Goal: Task Accomplishment & Management: Complete application form

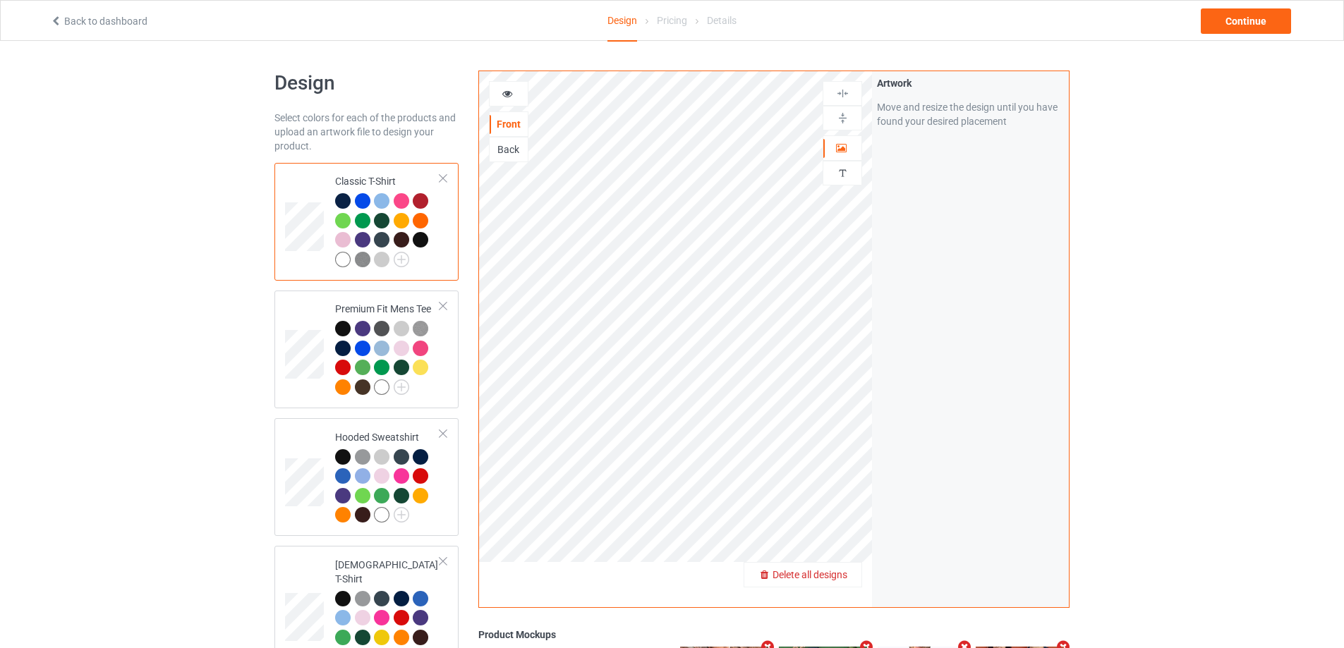
click at [833, 577] on span "Delete all designs" at bounding box center [810, 574] width 75 height 11
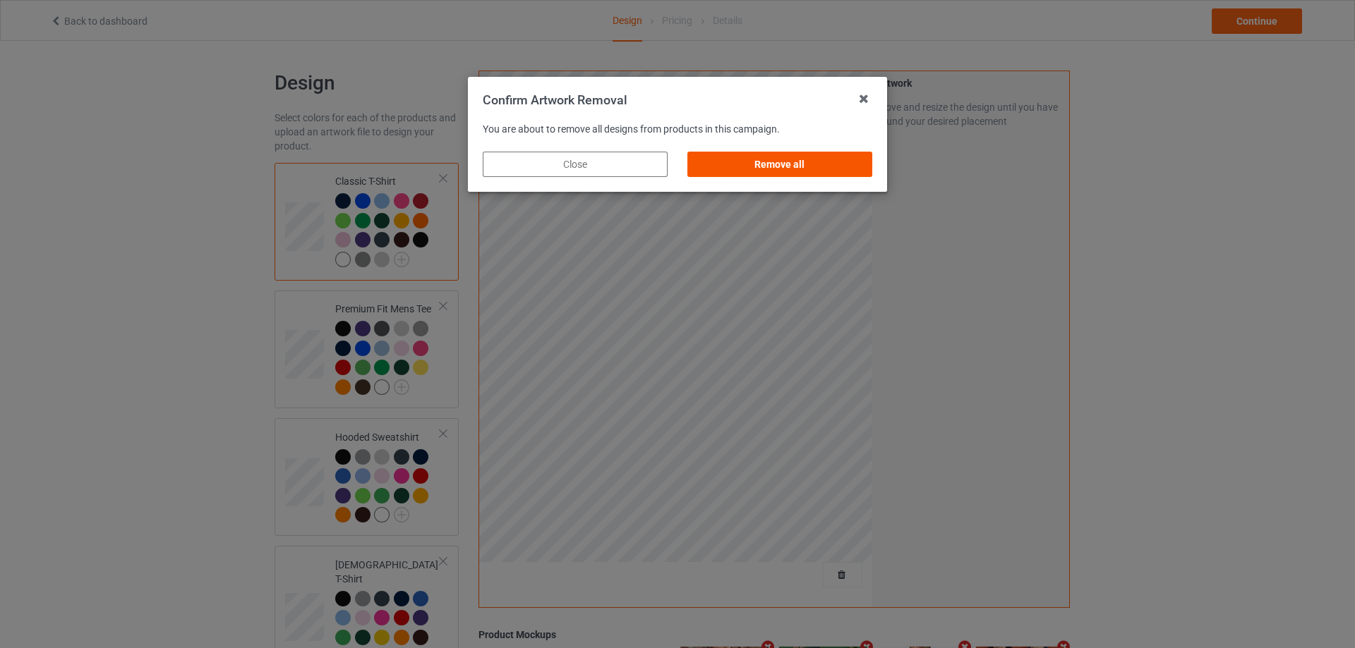
click at [865, 169] on div "Remove all" at bounding box center [779, 164] width 185 height 25
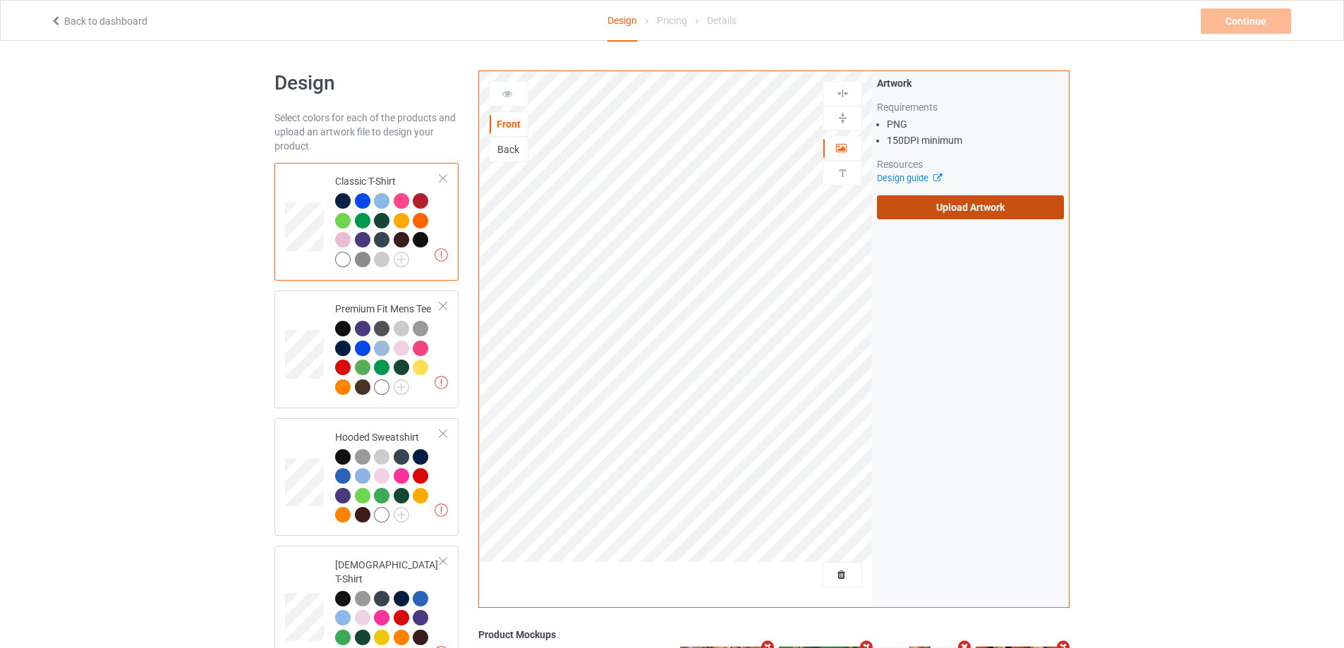
click at [953, 203] on label "Upload Artwork" at bounding box center [970, 207] width 187 height 24
click at [0, 0] on input "Upload Artwork" at bounding box center [0, 0] width 0 height 0
click at [923, 195] on div "Artwork Requirements PNG 150 DPI minimum Resources Design guide Upload Artwork" at bounding box center [970, 147] width 187 height 143
click at [922, 207] on label "Upload Artwork" at bounding box center [970, 207] width 187 height 24
click at [0, 0] on input "Upload Artwork" at bounding box center [0, 0] width 0 height 0
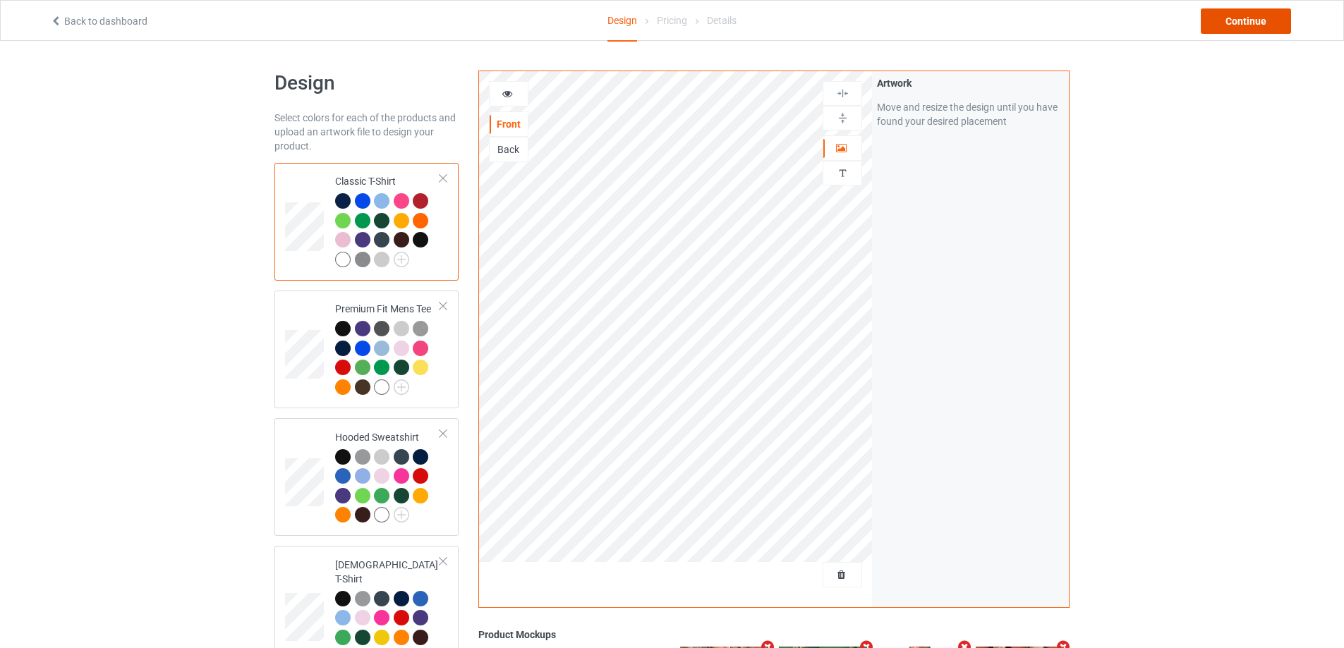
click at [1252, 28] on div "Continue" at bounding box center [1246, 20] width 90 height 25
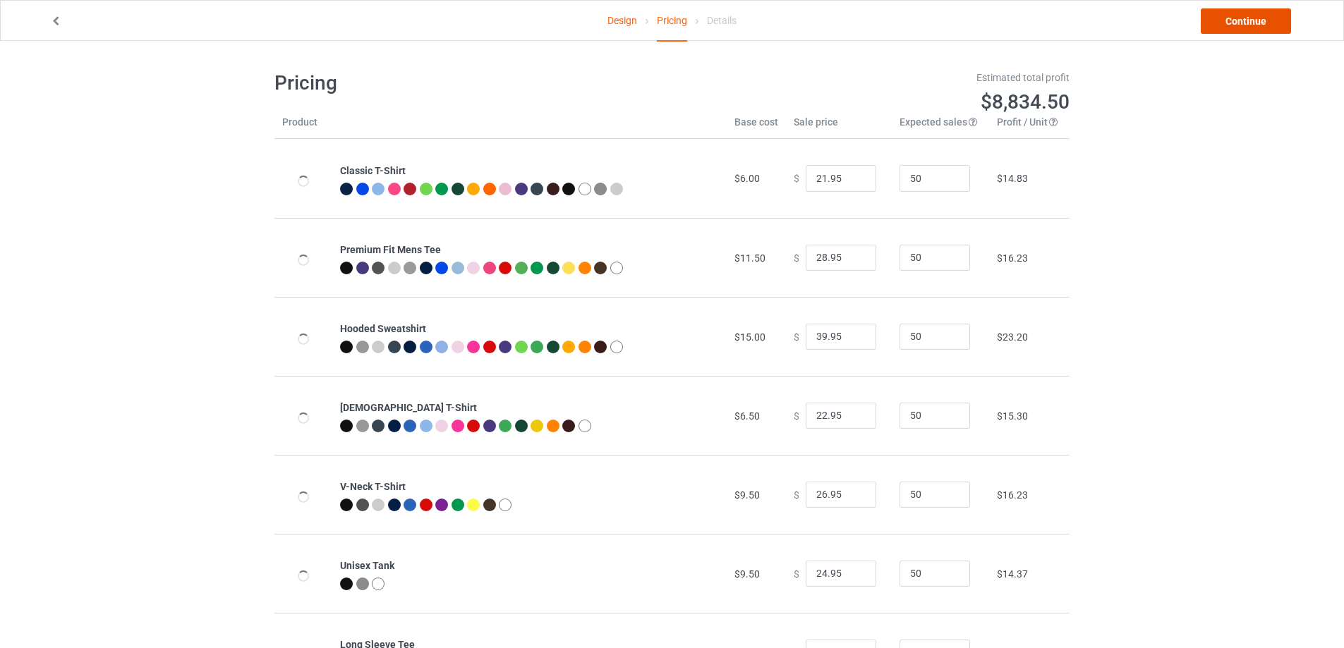
click at [1251, 26] on link "Continue" at bounding box center [1246, 20] width 90 height 25
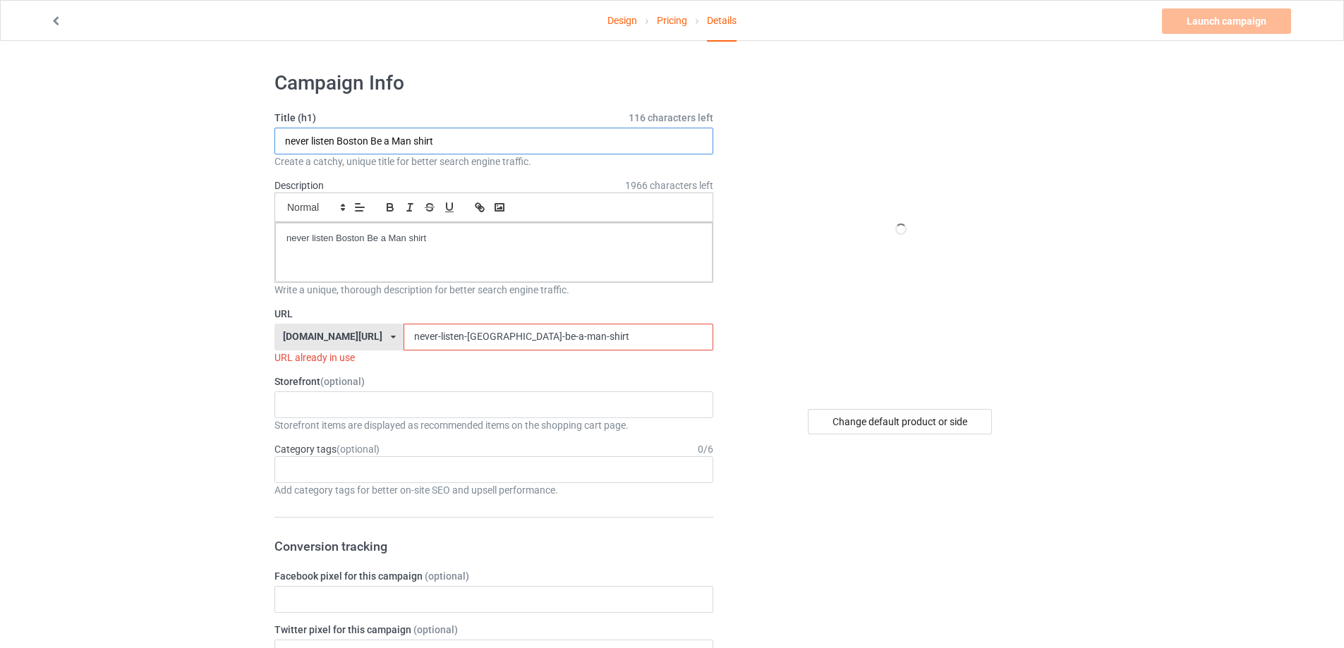
drag, startPoint x: 476, startPoint y: 135, endPoint x: 366, endPoint y: 236, distance: 148.8
paste input "[PERSON_NAME][GEOGRAPHIC_DATA]"
type input "[PERSON_NAME] Arbor shirt"
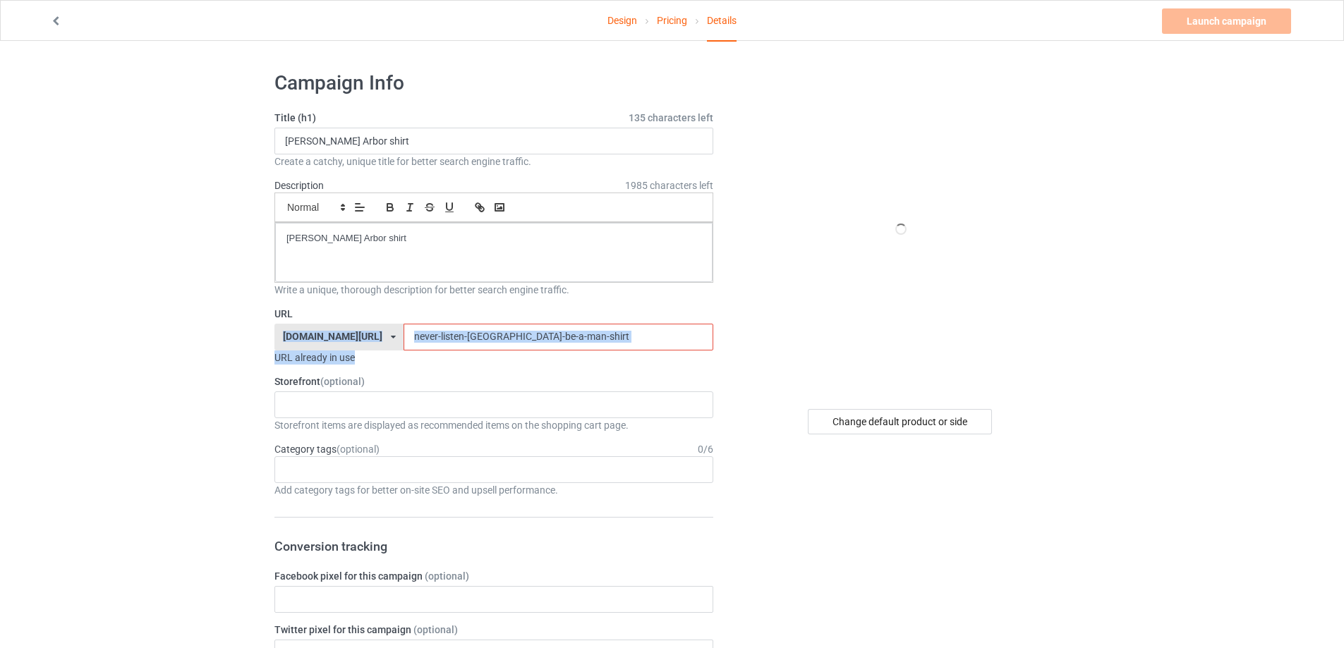
drag, startPoint x: 472, startPoint y: 333, endPoint x: 298, endPoint y: 326, distance: 174.4
click at [518, 351] on div "URL already in use" at bounding box center [494, 358] width 439 height 14
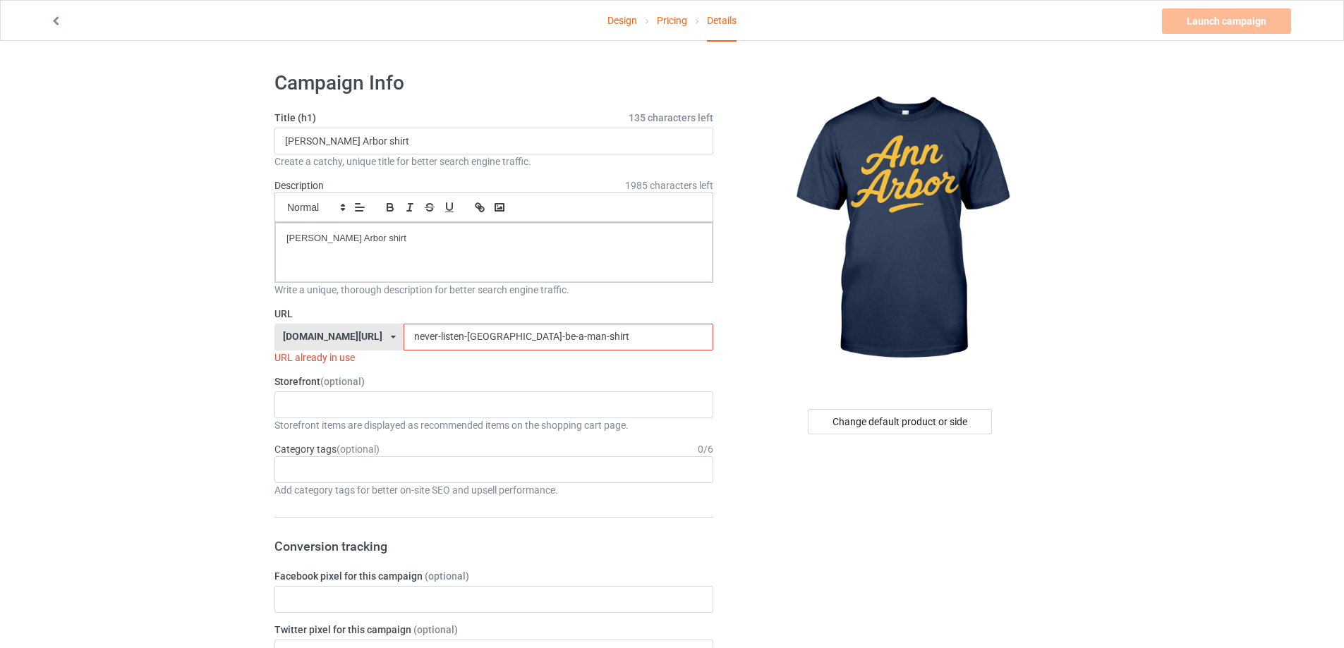
drag, startPoint x: 533, startPoint y: 328, endPoint x: 294, endPoint y: 313, distance: 239.7
paste input "[PERSON_NAME][GEOGRAPHIC_DATA]"
click at [404, 342] on input "[PERSON_NAME] Arbor shirt" at bounding box center [558, 337] width 309 height 27
click at [1261, 12] on div "Launch campaign Invalid campaign URL" at bounding box center [1228, 20] width 132 height 25
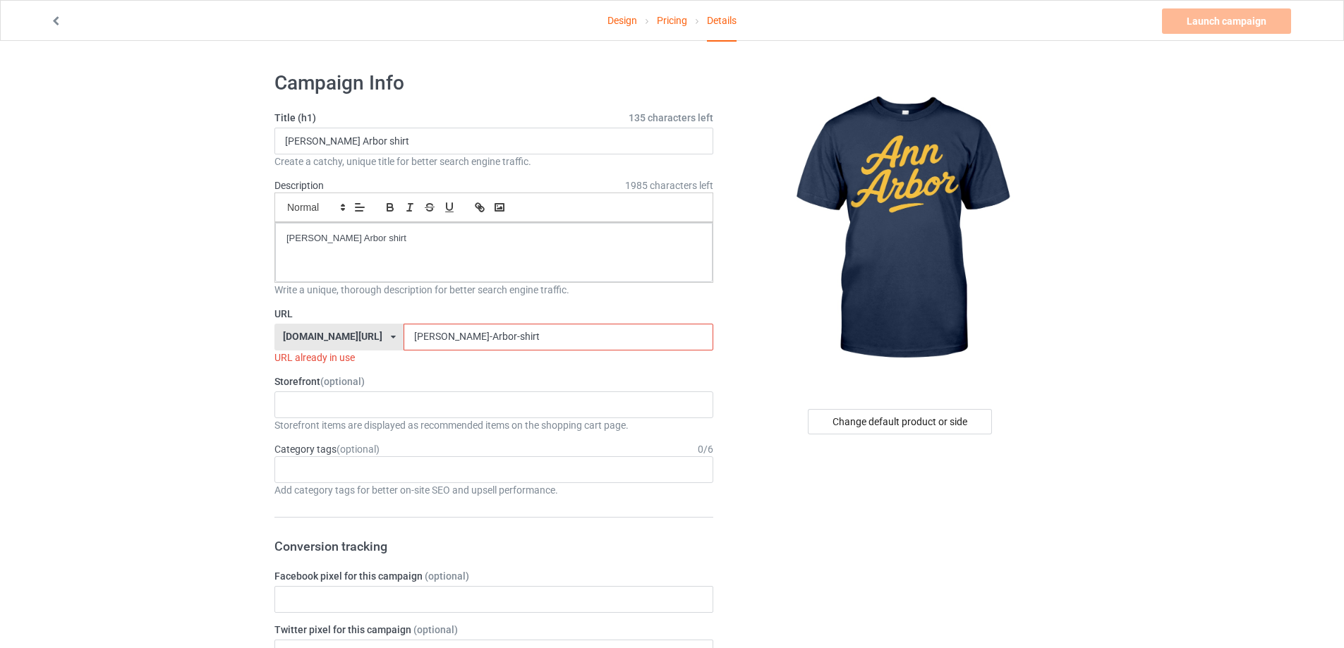
click at [559, 346] on input "[PERSON_NAME]-Arbor-shirt" at bounding box center [558, 337] width 309 height 27
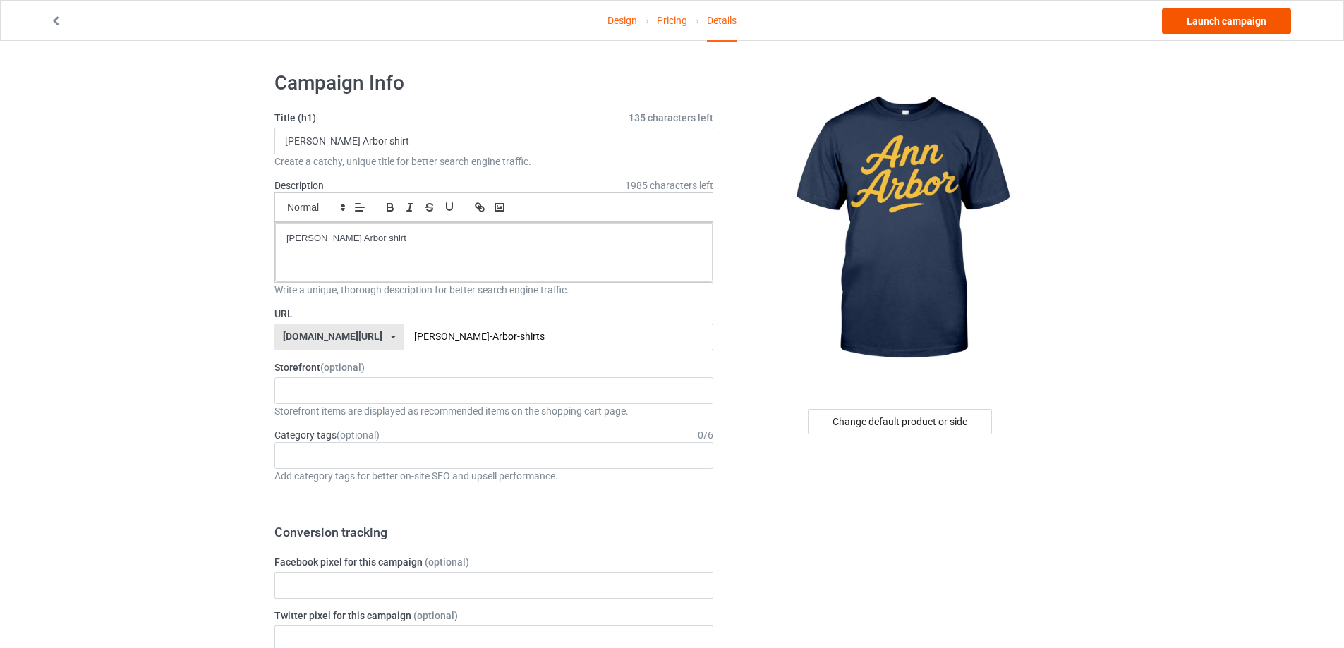
type input "[PERSON_NAME]-Arbor-shirts"
click at [1209, 23] on link "Launch campaign" at bounding box center [1226, 20] width 129 height 25
